Goal: Obtain resource: Obtain resource

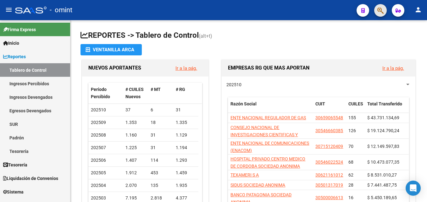
click at [379, 5] on span "button" at bounding box center [380, 10] width 6 height 13
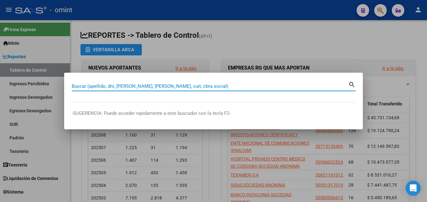
paste input "27202753936"
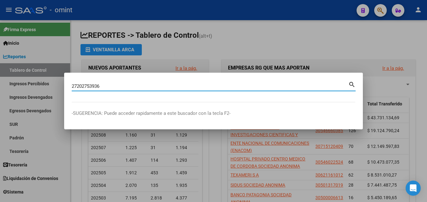
type input "27202753936"
click at [350, 85] on mat-icon "search" at bounding box center [351, 84] width 7 height 8
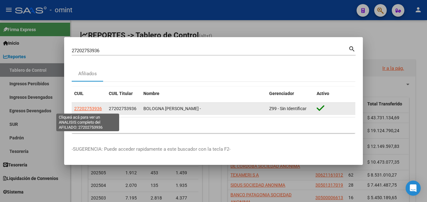
click at [89, 107] on span "27202753936" at bounding box center [88, 108] width 28 height 5
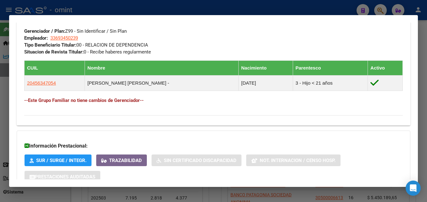
scroll to position [360, 0]
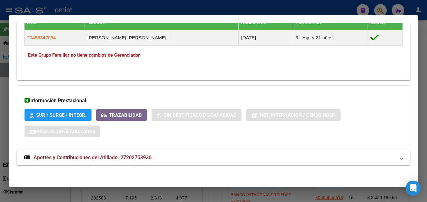
click at [141, 156] on span "Aportes y Contribuciones del Afiliado: 27202753936" at bounding box center [93, 157] width 118 height 6
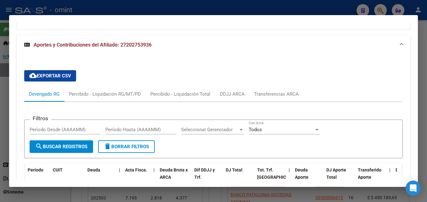
scroll to position [459, 0]
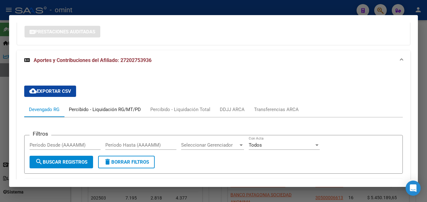
click at [112, 108] on div "Percibido - Liquidación RG/MT/PD" at bounding box center [105, 109] width 72 height 7
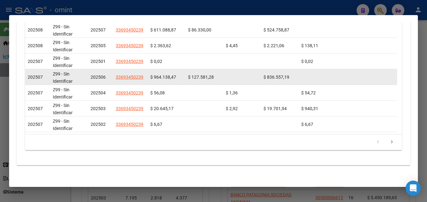
scroll to position [640, 0]
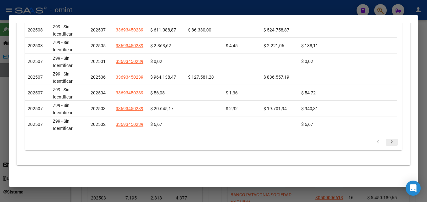
click at [388, 141] on icon "go to next page" at bounding box center [392, 143] width 8 height 8
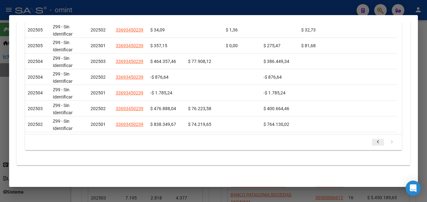
click at [377, 140] on icon "go to previous page" at bounding box center [378, 143] width 8 height 8
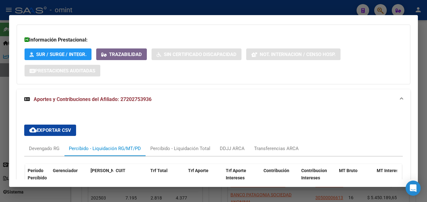
scroll to position [452, 0]
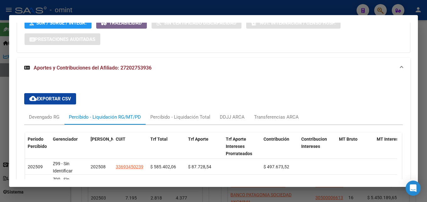
click at [60, 100] on span "cloud_download Exportar CSV" at bounding box center [50, 99] width 42 height 6
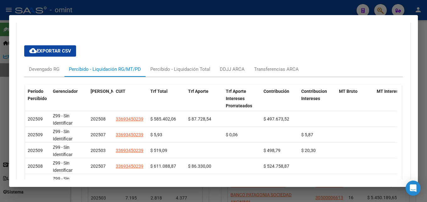
scroll to position [496, 0]
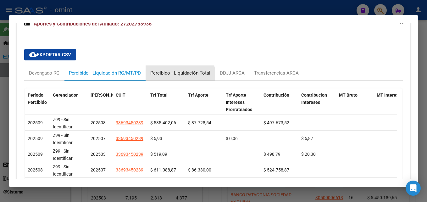
click at [168, 77] on div "Percibido - Liquidación Total" at bounding box center [180, 72] width 69 height 15
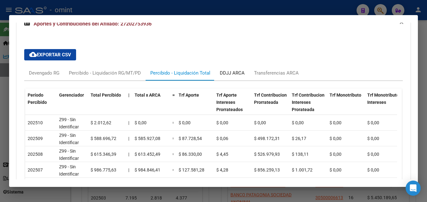
click at [240, 71] on div "DDJJ ARCA" at bounding box center [232, 72] width 25 height 7
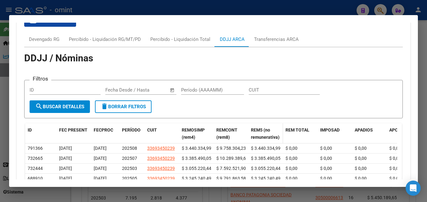
scroll to position [527, 0]
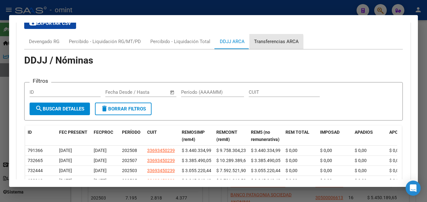
click at [262, 43] on div "Transferencias ARCA" at bounding box center [276, 41] width 45 height 7
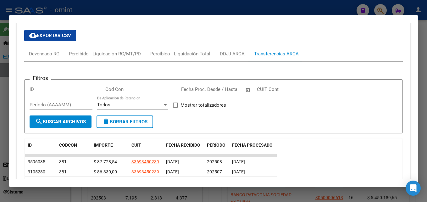
scroll to position [494, 0]
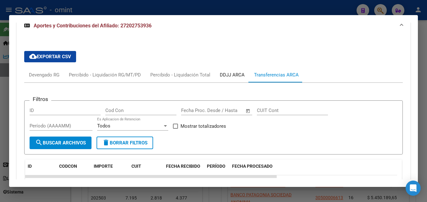
click at [223, 71] on div "DDJJ ARCA" at bounding box center [232, 74] width 34 height 15
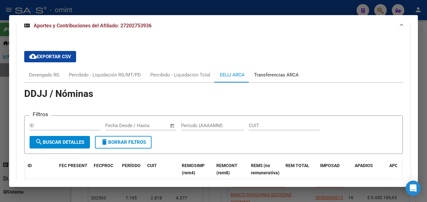
click at [286, 80] on div "Transferencias ARCA" at bounding box center [276, 74] width 54 height 15
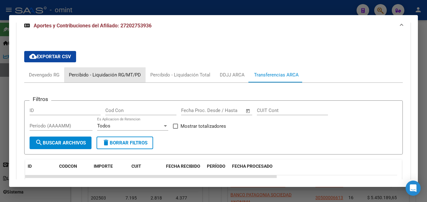
click at [108, 77] on div "Percibido - Liquidación RG/MT/PD" at bounding box center [105, 74] width 72 height 7
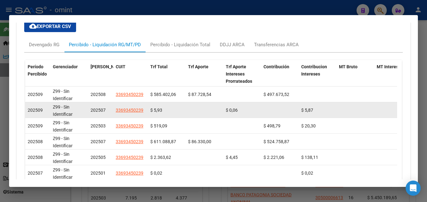
scroll to position [525, 0]
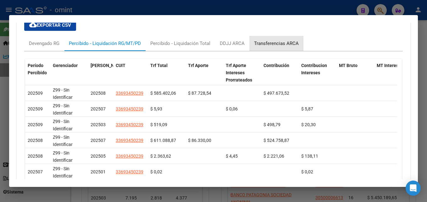
click at [274, 42] on div "Transferencias ARCA" at bounding box center [276, 43] width 45 height 7
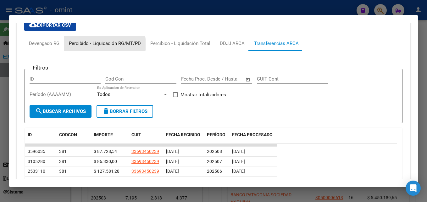
click at [94, 44] on div "Percibido - Liquidación RG/MT/PD" at bounding box center [105, 43] width 72 height 7
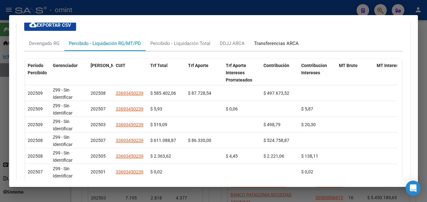
click at [279, 45] on div "Transferencias ARCA" at bounding box center [276, 43] width 45 height 7
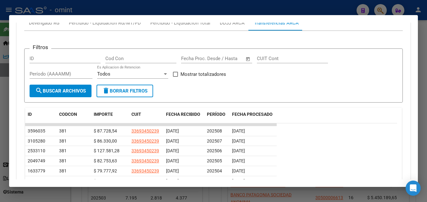
scroll to position [494, 0]
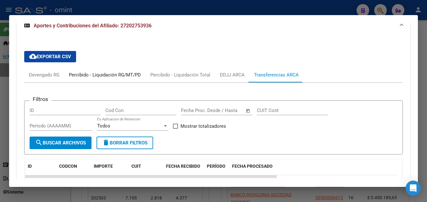
click at [116, 71] on div "Percibido - Liquidación RG/MT/PD" at bounding box center [104, 74] width 81 height 15
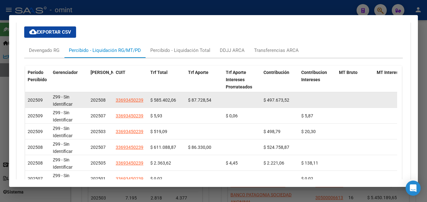
scroll to position [525, 0]
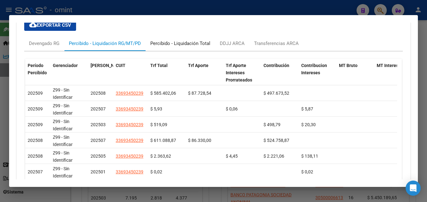
click at [177, 41] on div "Percibido - Liquidación Total" at bounding box center [180, 43] width 60 height 7
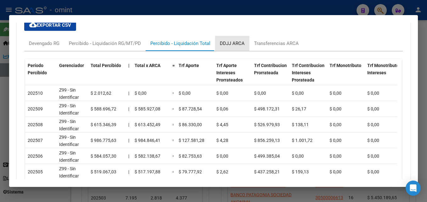
click at [227, 41] on div "DDJJ ARCA" at bounding box center [232, 43] width 25 height 7
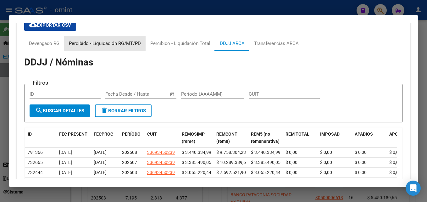
click at [108, 42] on div "Percibido - Liquidación RG/MT/PD" at bounding box center [105, 43] width 72 height 7
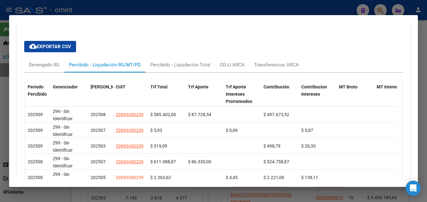
scroll to position [462, 0]
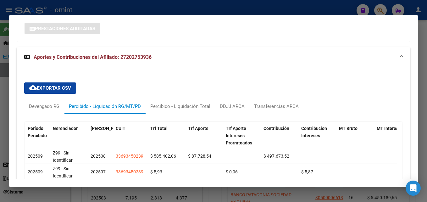
click at [59, 88] on span "cloud_download Exportar CSV" at bounding box center [50, 88] width 42 height 6
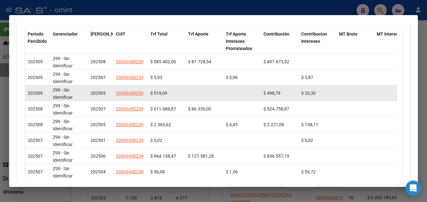
scroll to position [620, 0]
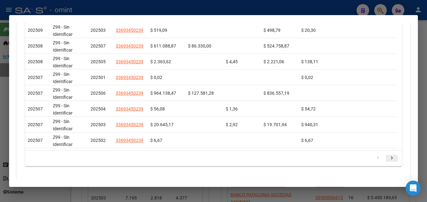
click at [388, 162] on icon "go to next page" at bounding box center [392, 159] width 8 height 8
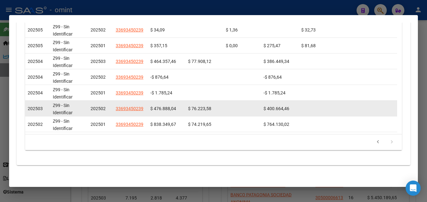
scroll to position [640, 0]
